Goal: Task Accomplishment & Management: Manage account settings

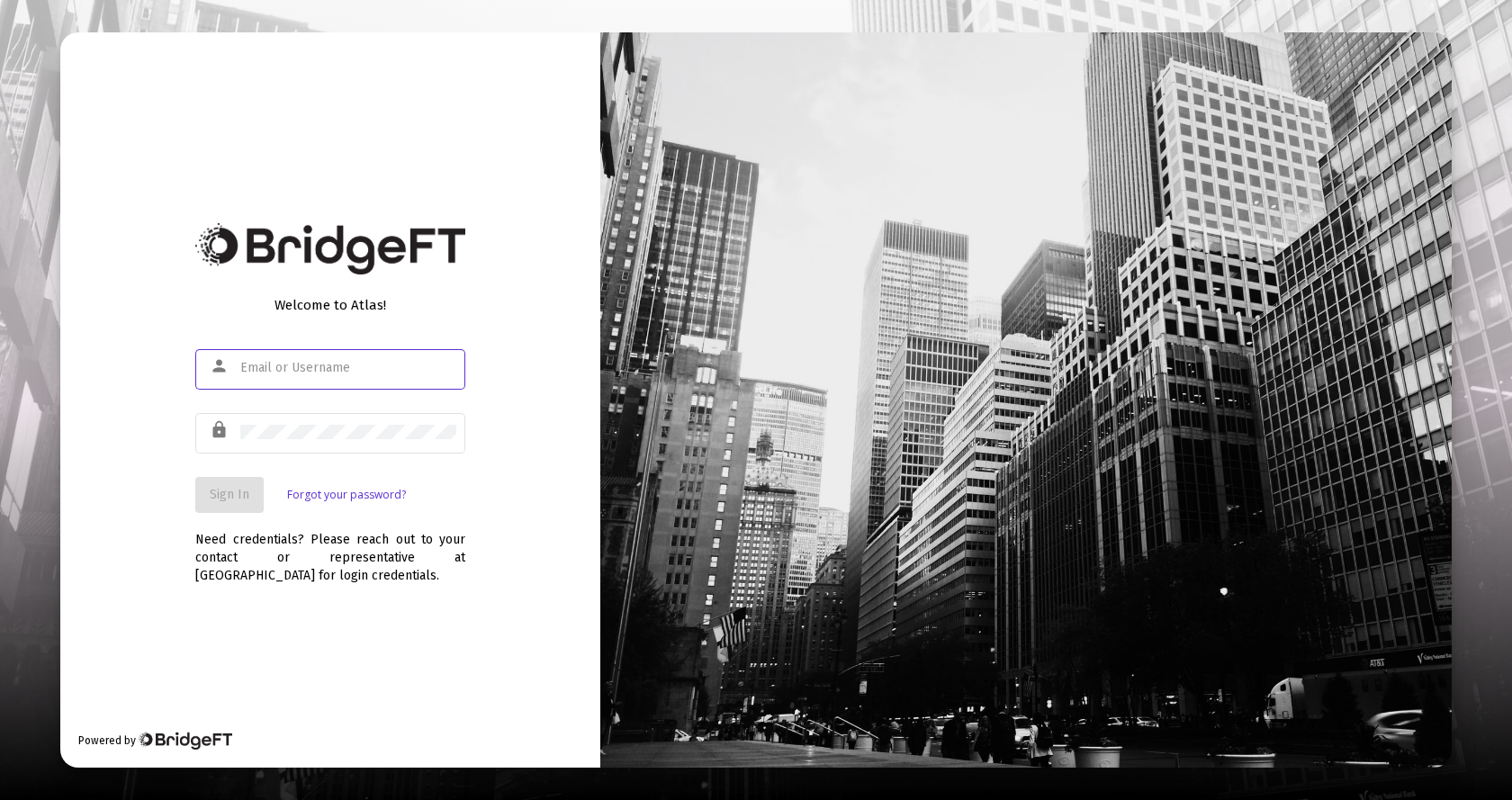
type input "[EMAIL_ADDRESS][DOMAIN_NAME]"
click at [231, 489] on span "Sign In" at bounding box center [229, 495] width 40 height 16
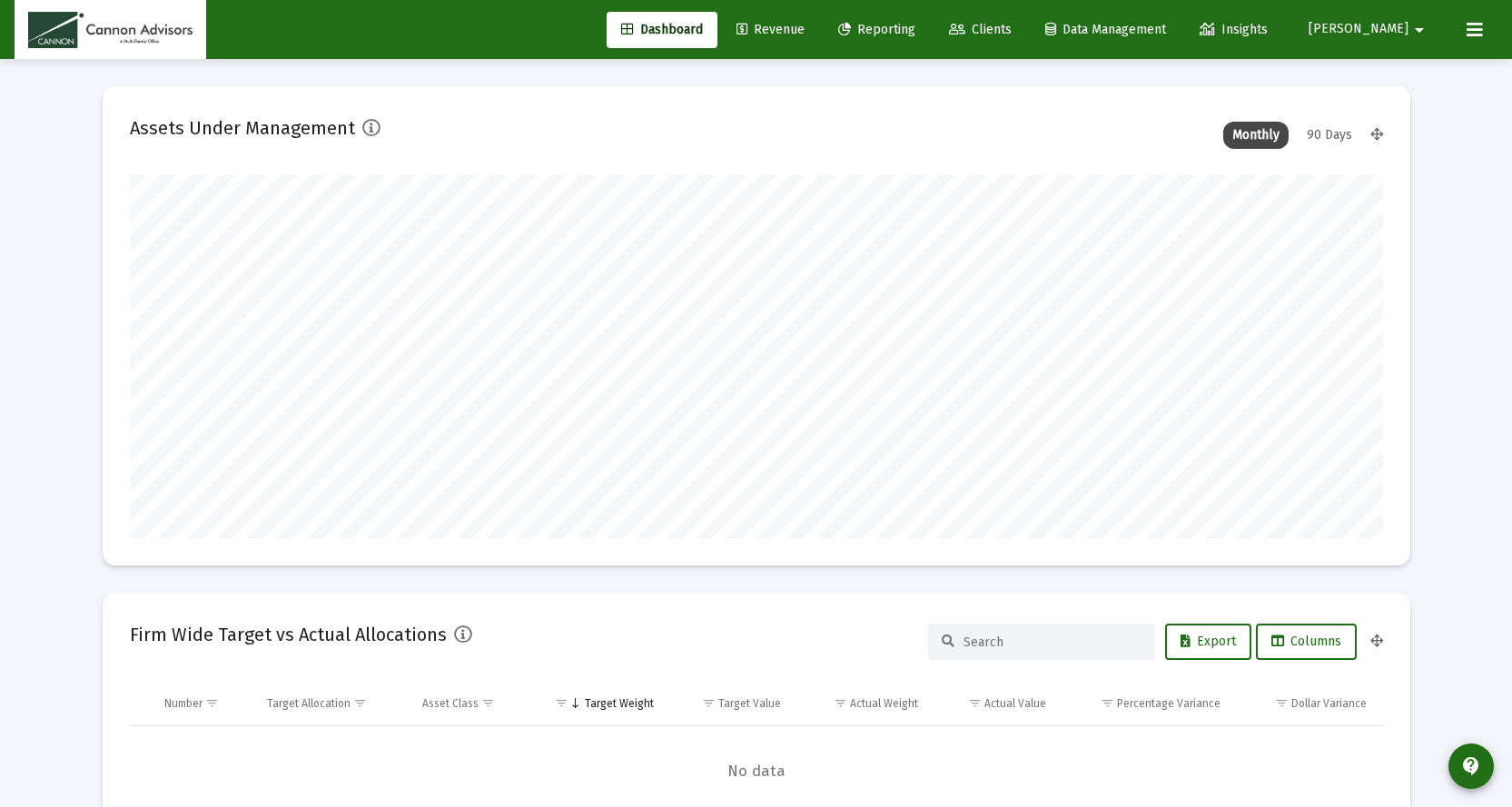
scroll to position [363, 675]
type input "[DATE]"
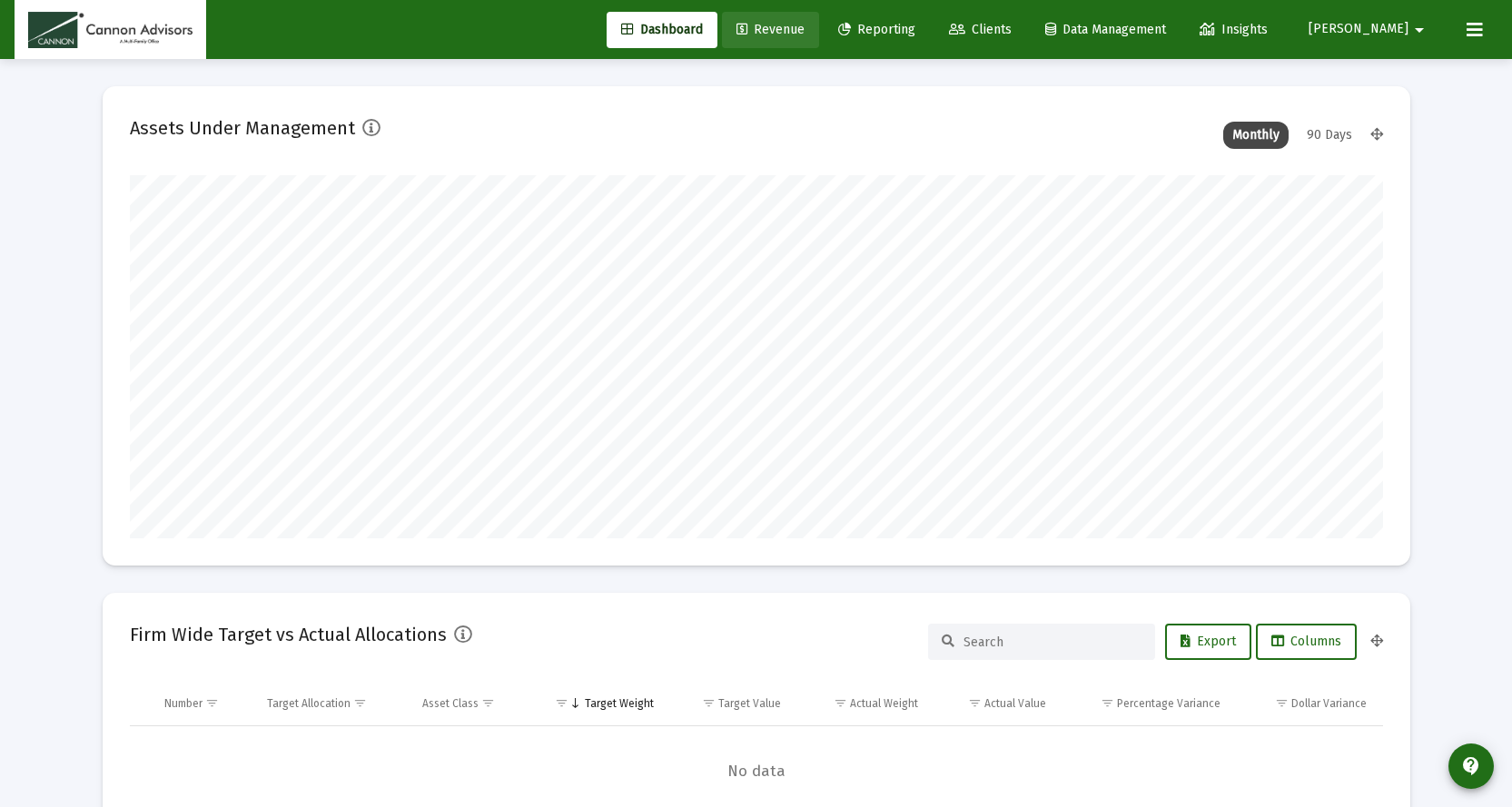
click at [805, 26] on span "Revenue" at bounding box center [771, 29] width 69 height 16
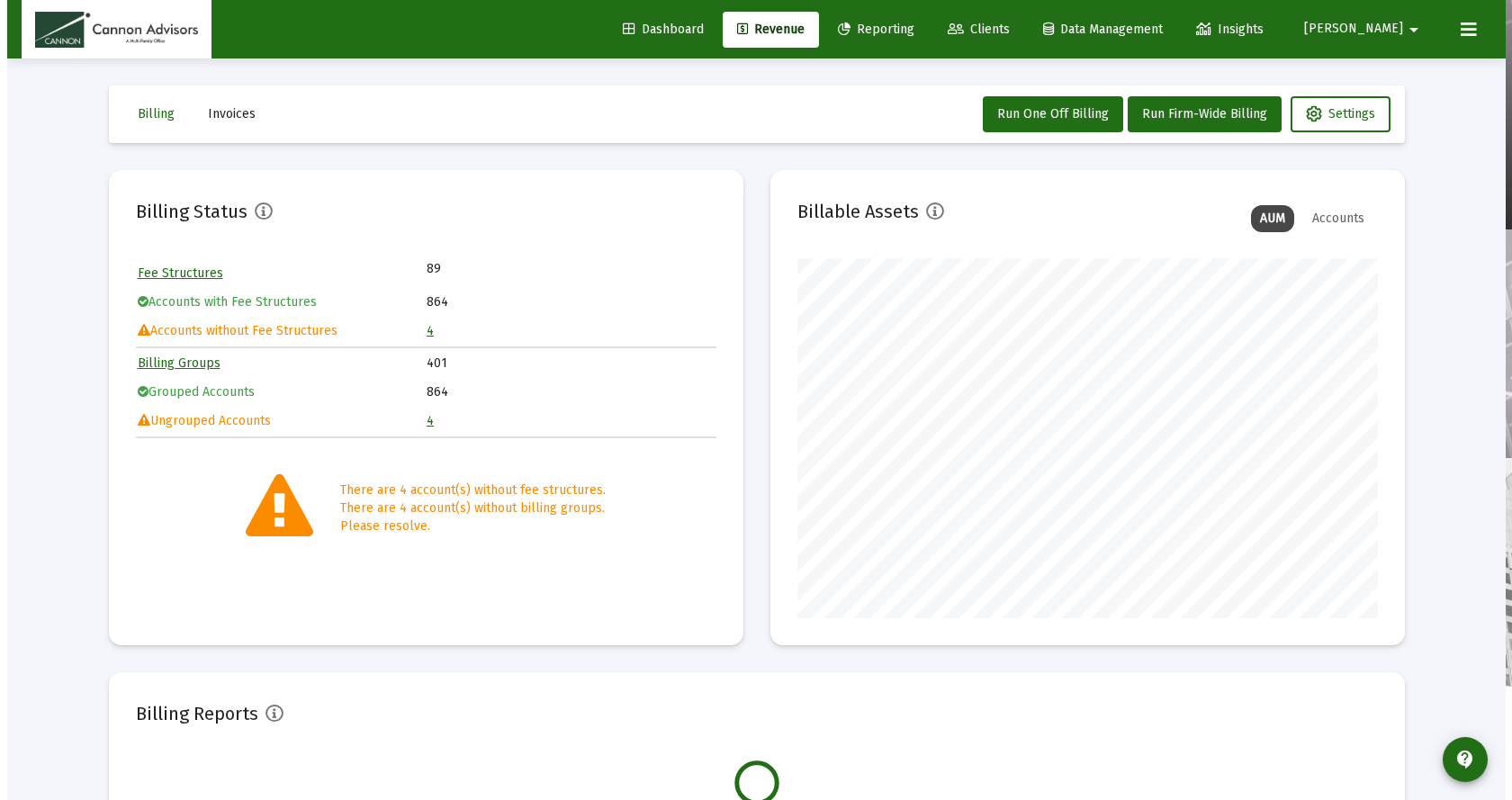
scroll to position [360, 580]
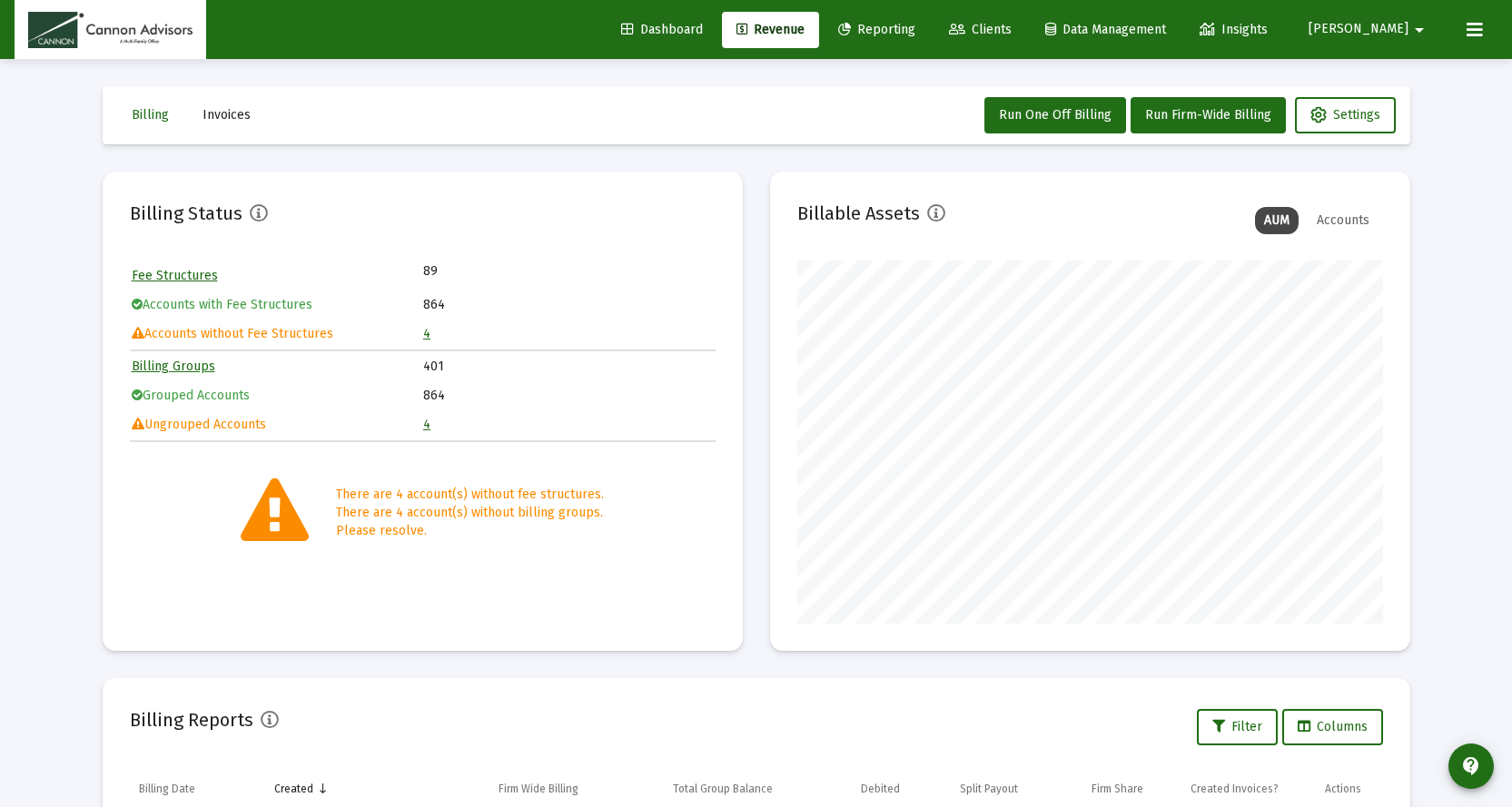
click at [426, 333] on link "4" at bounding box center [426, 334] width 7 height 16
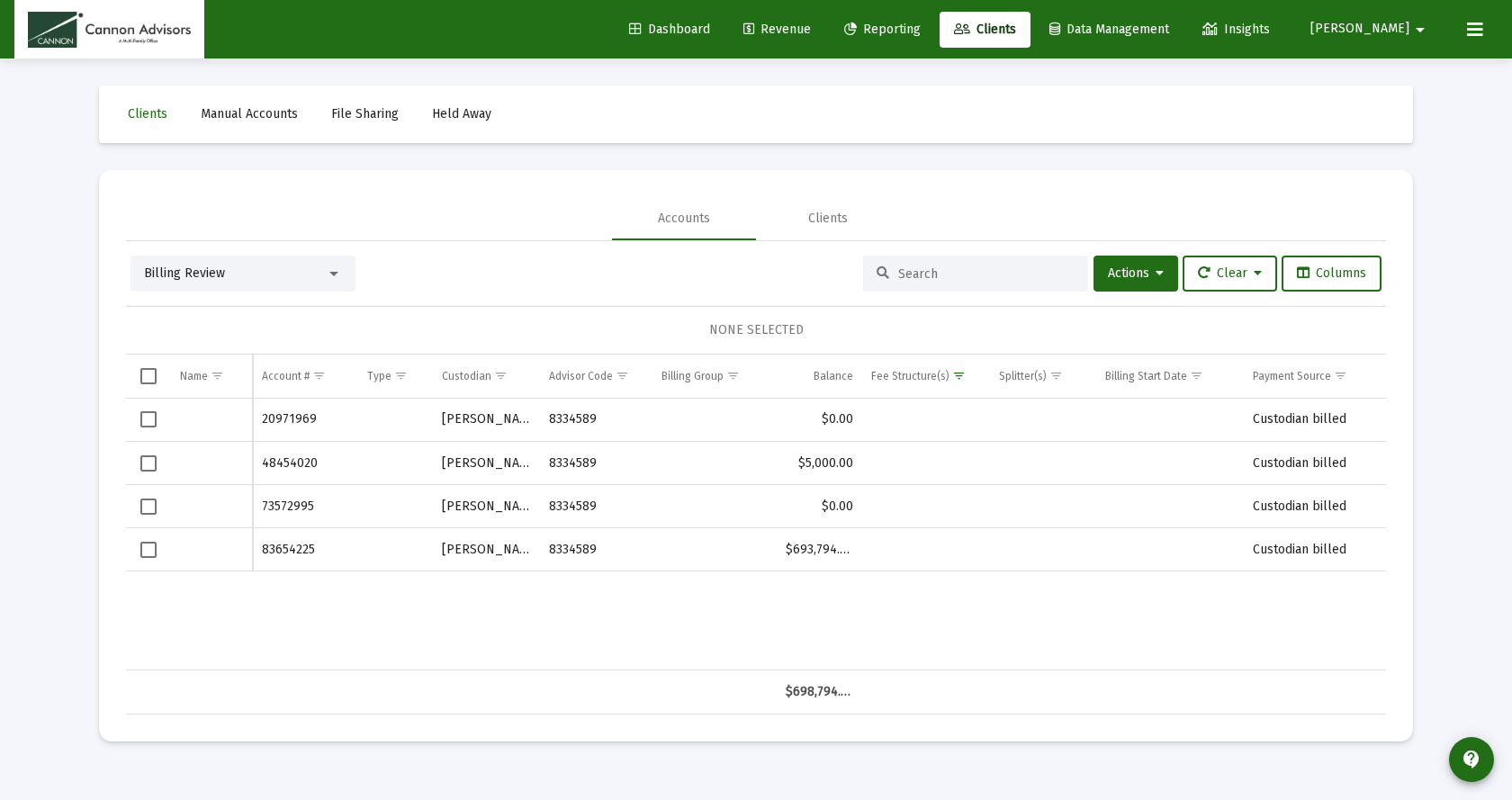
click at [191, 416] on div "Data grid" at bounding box center [211, 419] width 63 height 18
click at [201, 474] on td "Data grid" at bounding box center [212, 463] width 82 height 44
click at [201, 532] on td "Data grid" at bounding box center [212, 550] width 82 height 44
click at [205, 542] on div "Data grid" at bounding box center [211, 550] width 63 height 18
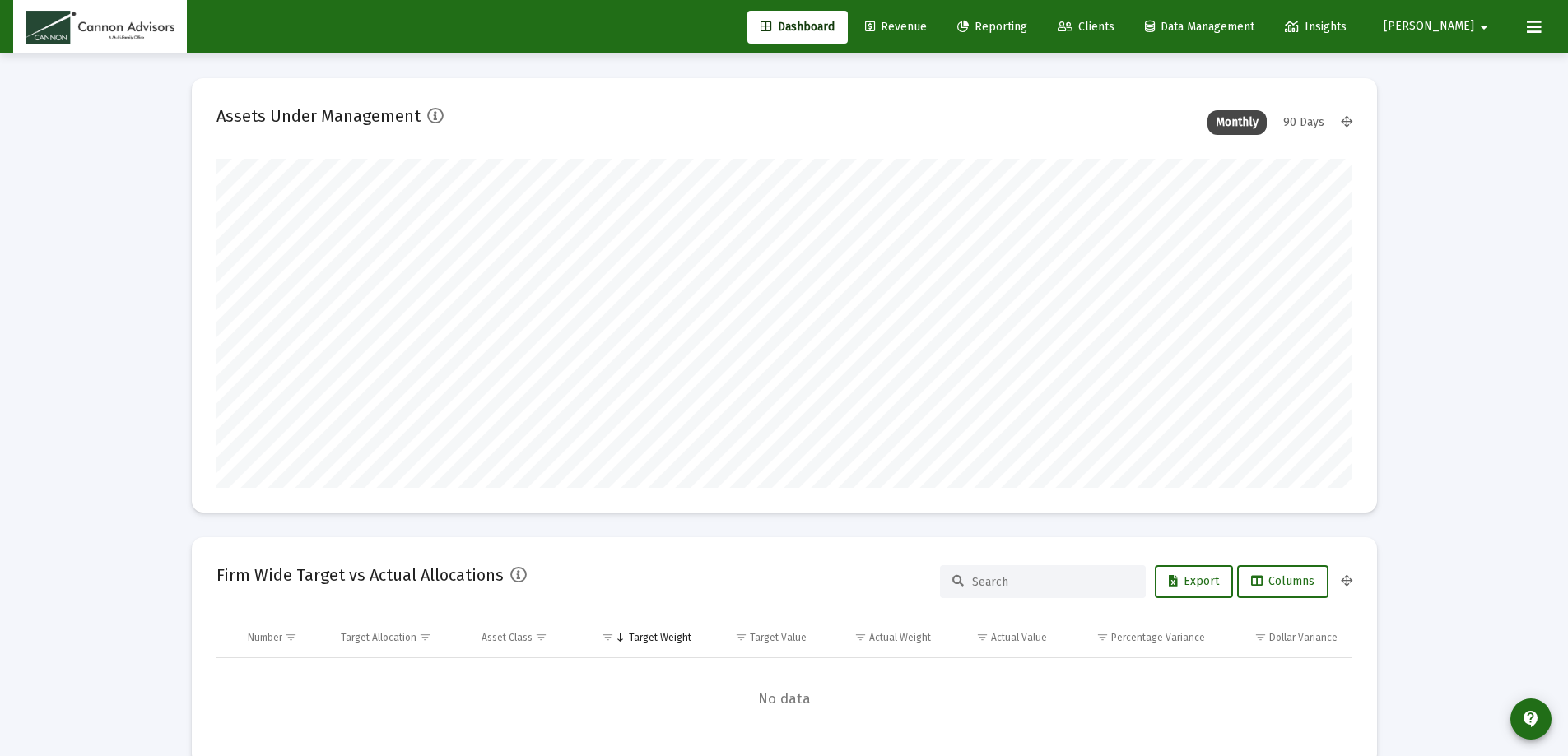
type input "[DATE]"
click at [1480, 28] on mat-icon "arrow_drop_down" at bounding box center [1485, 27] width 20 height 33
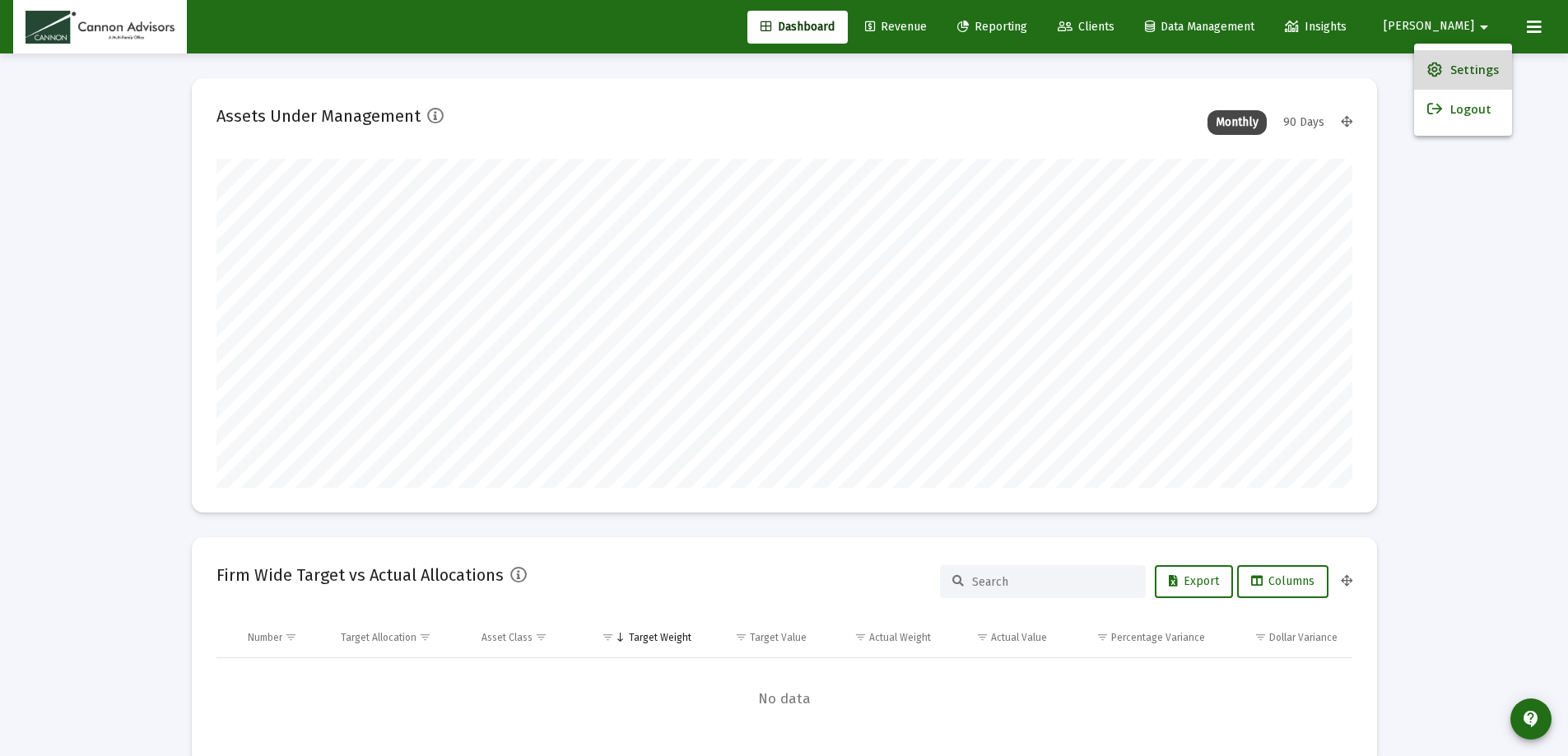
click at [1471, 70] on span "Settings" at bounding box center [1475, 70] width 49 height 40
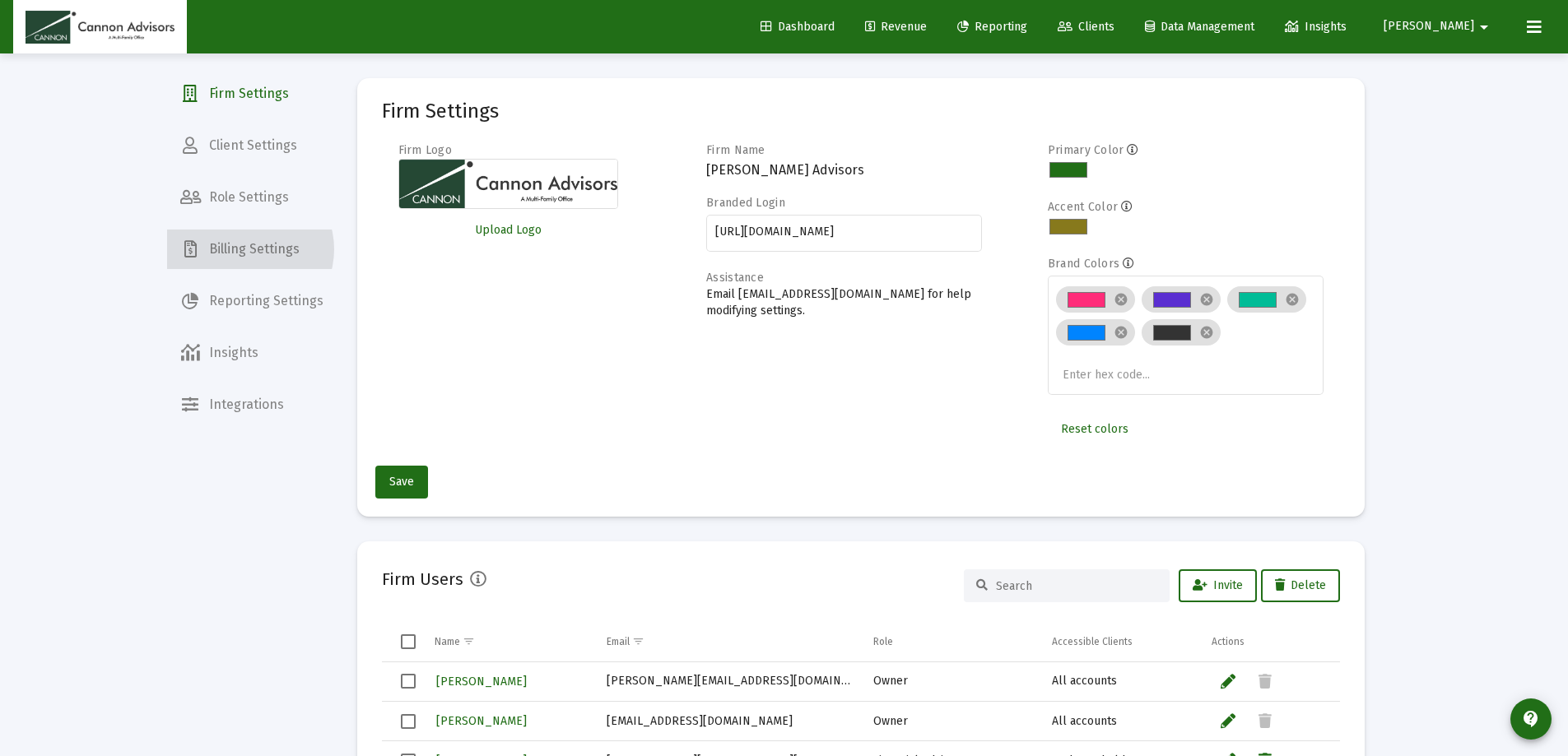
click at [246, 249] on span "Billing Settings" at bounding box center [251, 249] width 170 height 40
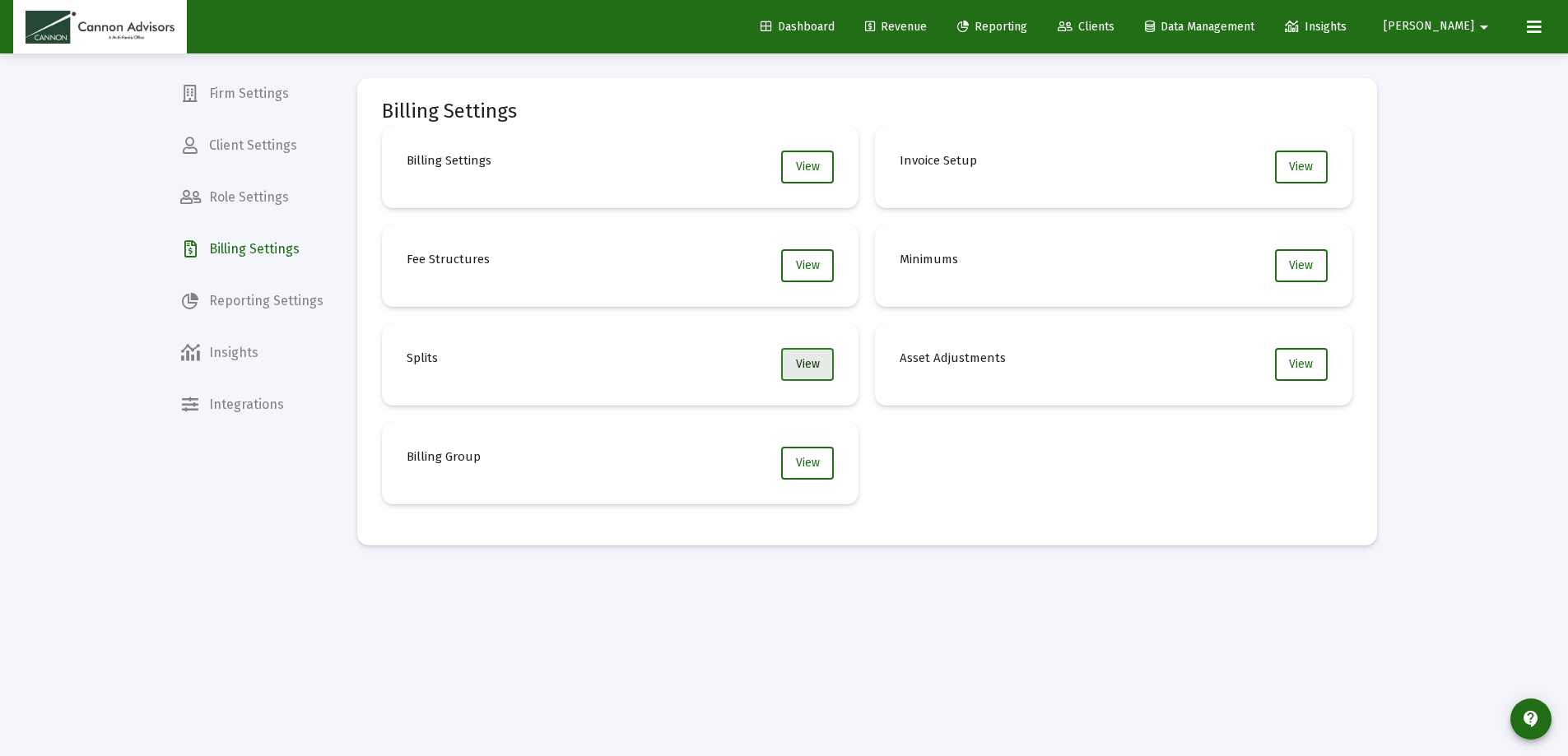
click at [798, 358] on span "View" at bounding box center [808, 364] width 24 height 14
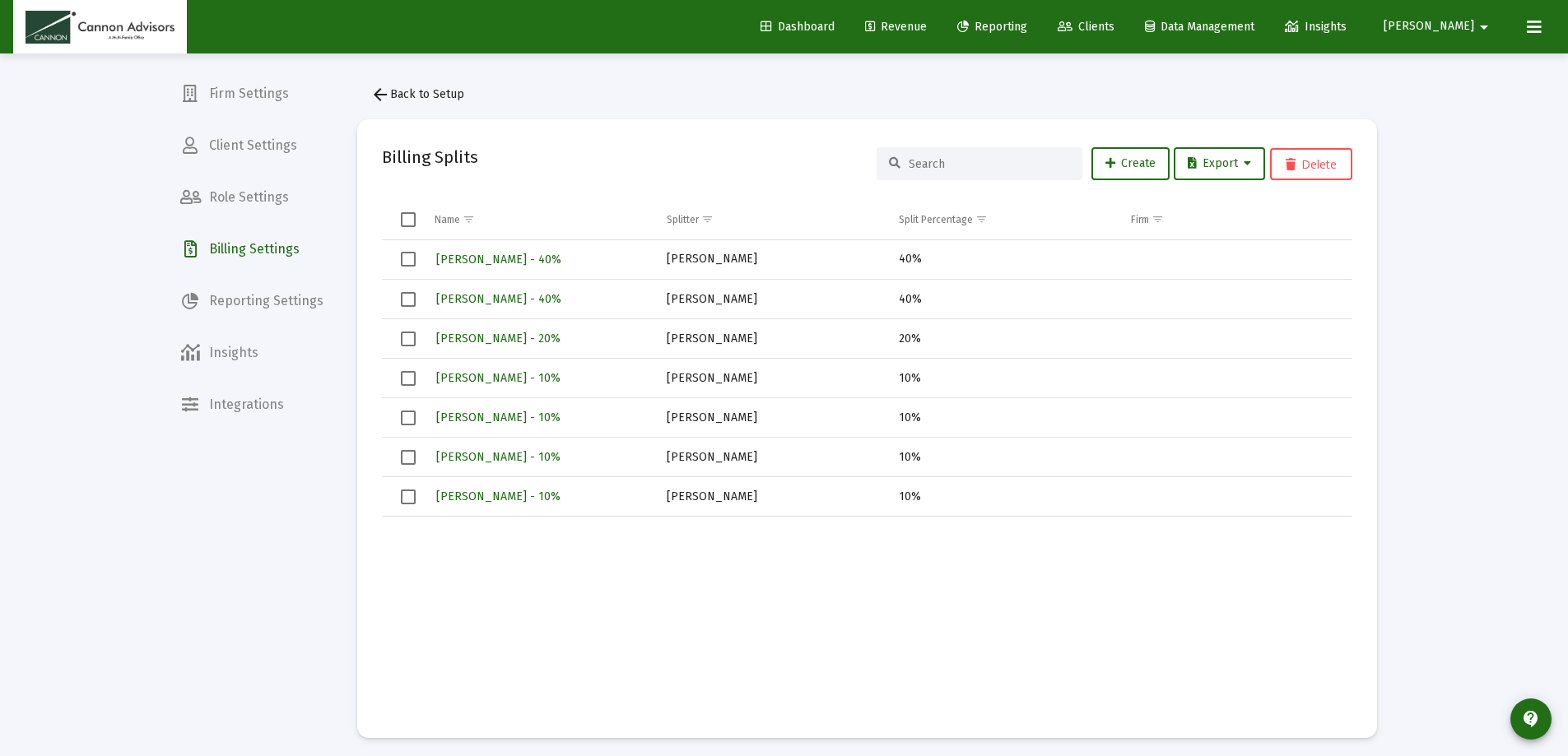
click at [406, 219] on span "Select all" at bounding box center [408, 219] width 15 height 15
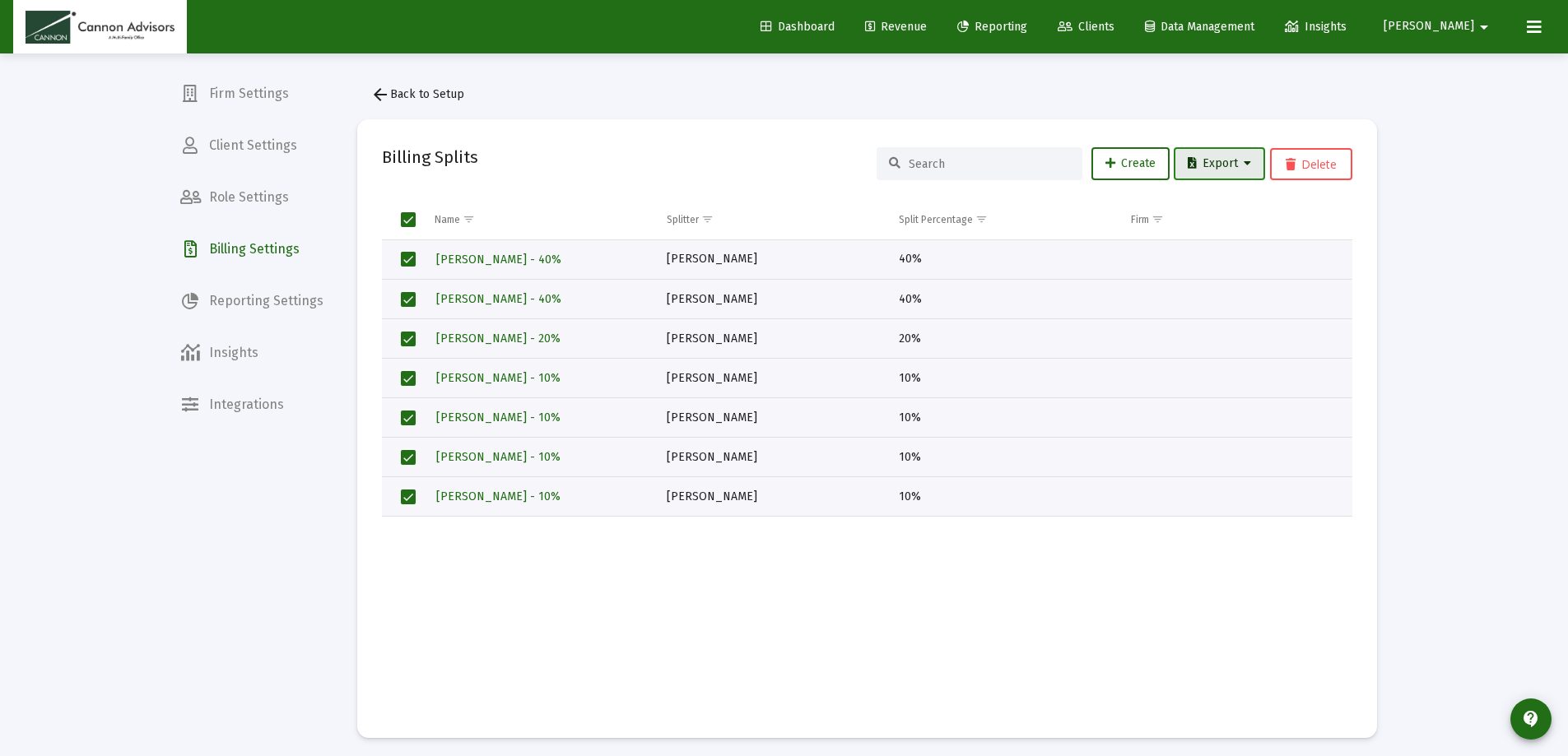
click at [1216, 172] on button "Export" at bounding box center [1219, 163] width 91 height 33
click at [1216, 201] on button "Export All Rows" at bounding box center [1226, 206] width 112 height 40
click at [1115, 30] on span "Clients" at bounding box center [1087, 27] width 57 height 14
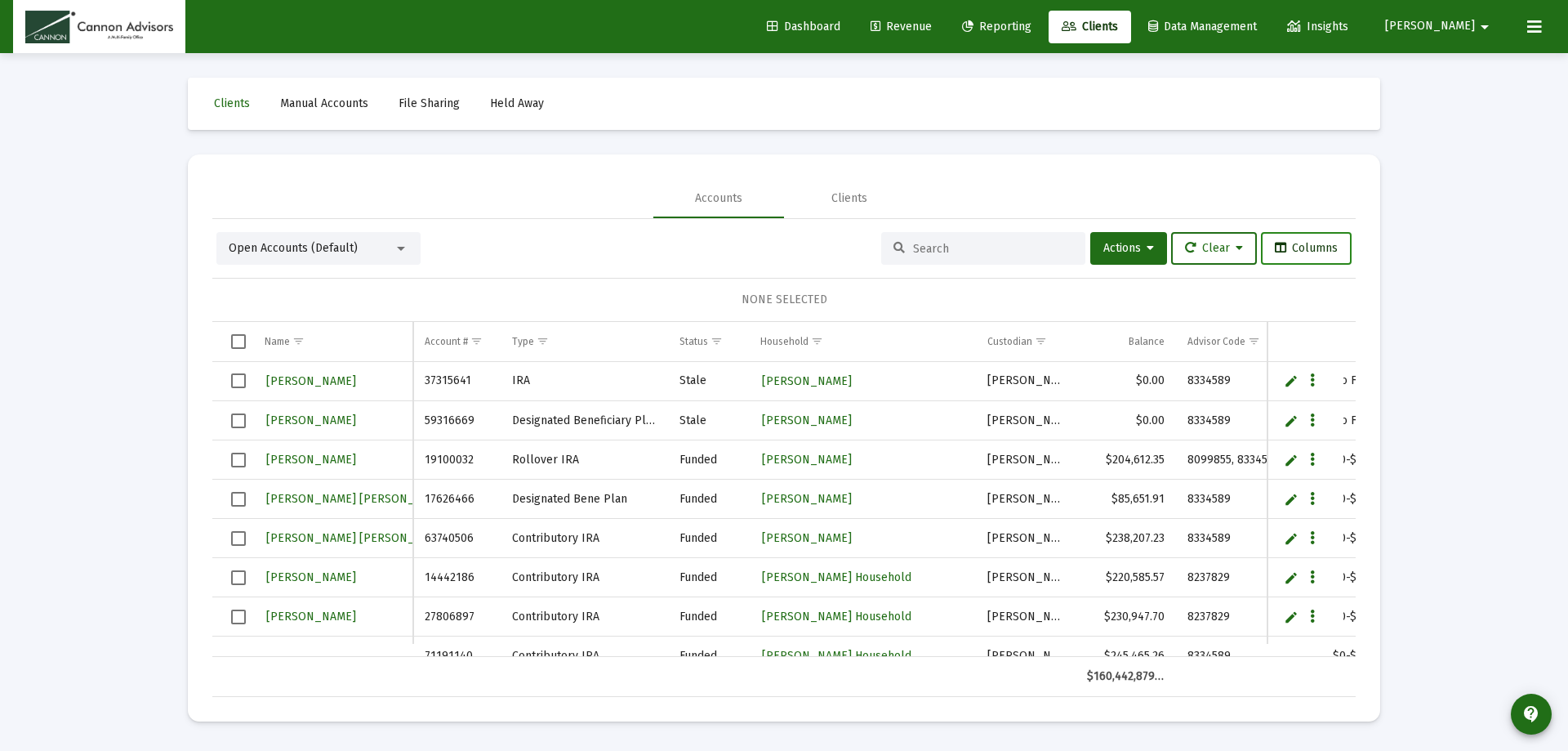
click at [1308, 253] on span "Columns" at bounding box center [1305, 249] width 63 height 14
click at [1006, 282] on div "NONE SELECTED" at bounding box center [784, 300] width 1143 height 44
click at [241, 340] on span "Select all" at bounding box center [238, 341] width 15 height 15
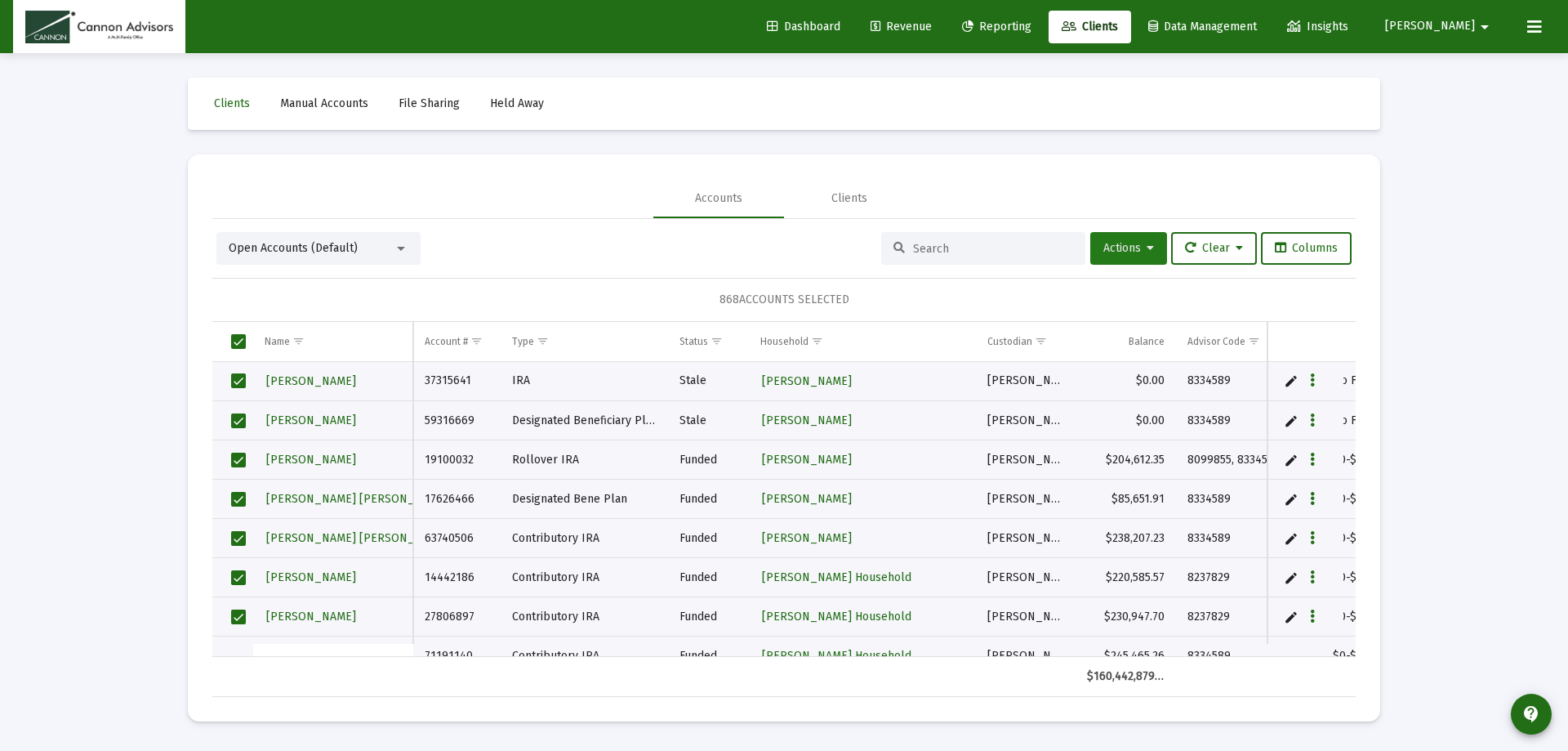
click at [1134, 250] on span "Actions" at bounding box center [1128, 249] width 50 height 14
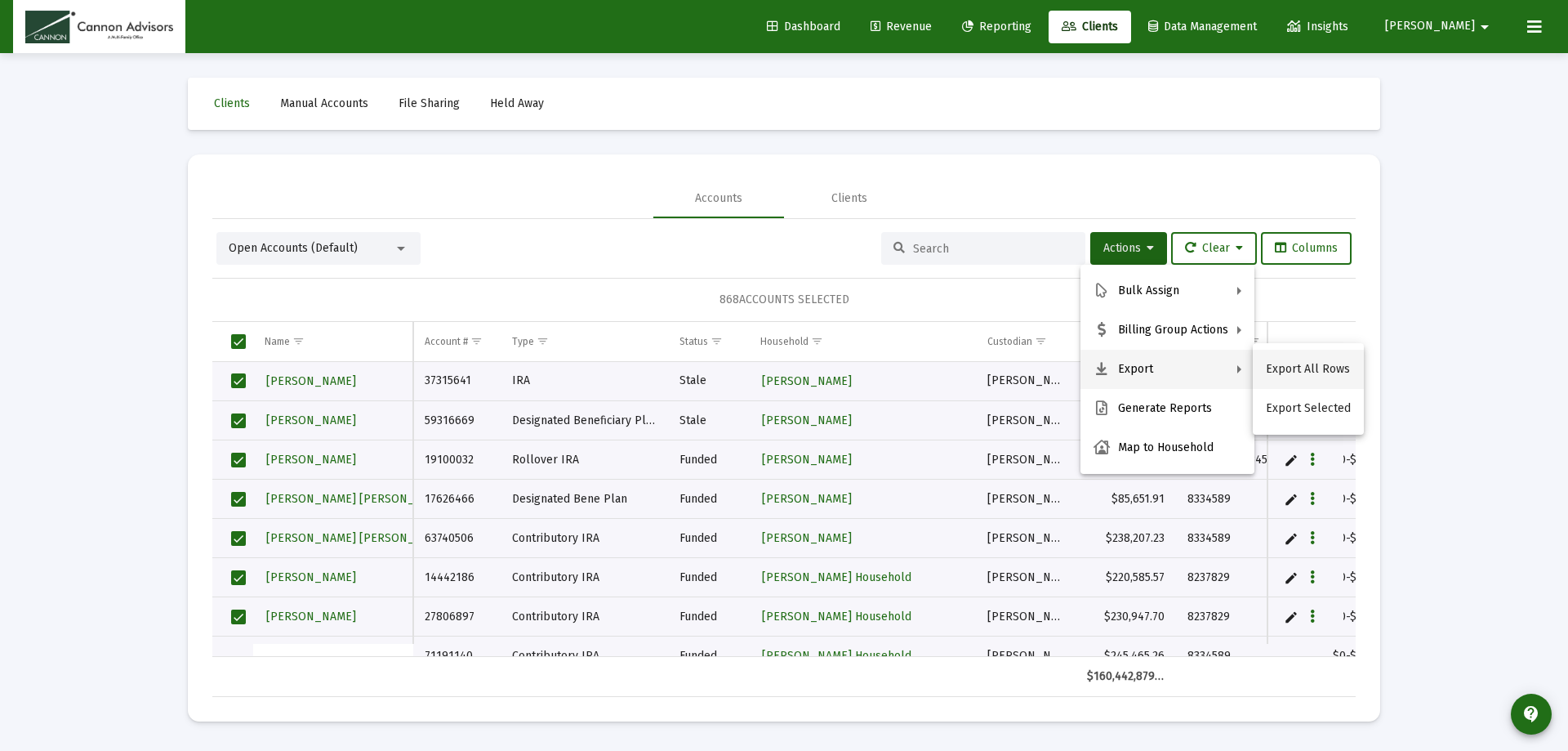
click at [1284, 369] on button "Export All Rows" at bounding box center [1308, 369] width 111 height 40
